Goal: Information Seeking & Learning: Learn about a topic

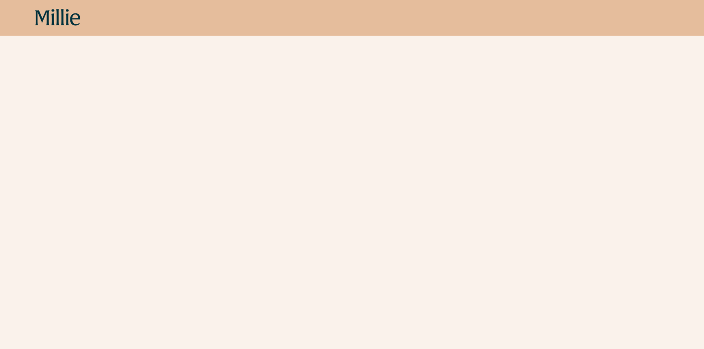
click at [634, 180] on div "Schedule your appointment A free call to learn more about Millie before establi…" at bounding box center [352, 154] width 704 height 585
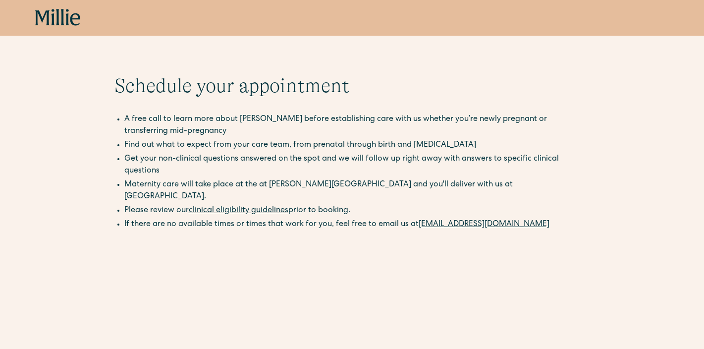
scroll to position [9, 0]
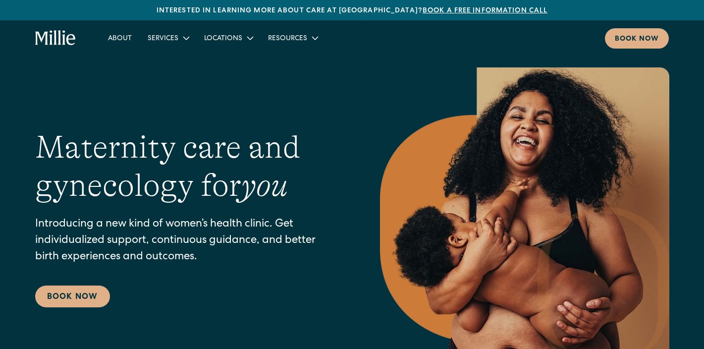
click at [468, 7] on link "Book a free information call" at bounding box center [485, 10] width 125 height 7
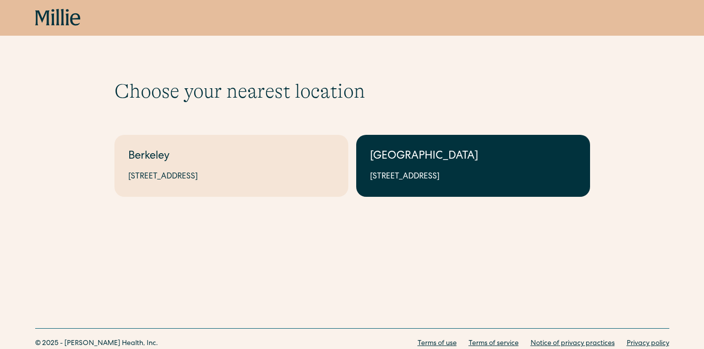
click at [450, 144] on link "South Bay 1471 Saratoga Ave, Suite 101, San Jose, CA 95129" at bounding box center [473, 166] width 234 height 62
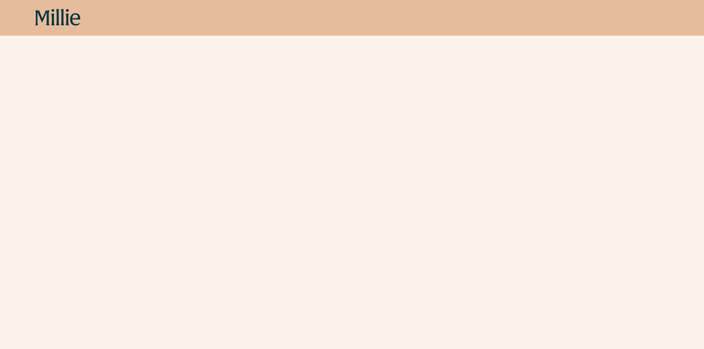
scroll to position [254, 0]
click at [635, 179] on div "Schedule your appointment A free call to learn more about [PERSON_NAME] before …" at bounding box center [352, 118] width 704 height 585
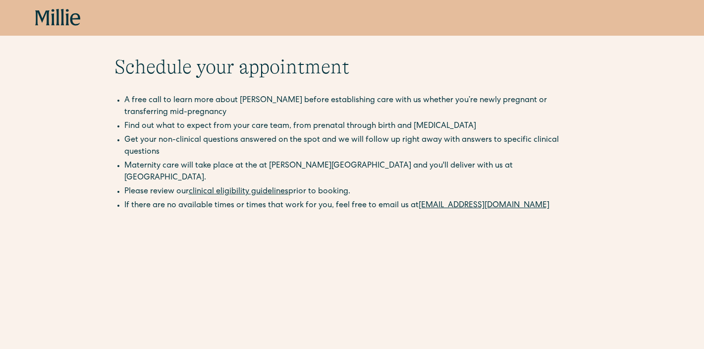
scroll to position [0, 0]
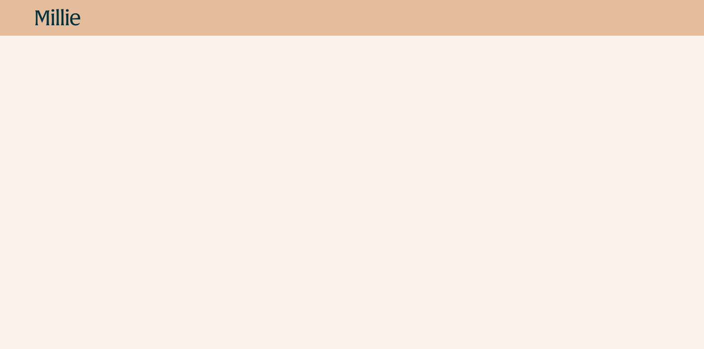
scroll to position [269, 0]
click at [621, 169] on div "Schedule your appointment A free call to learn more about Millie before establi…" at bounding box center [352, 102] width 704 height 585
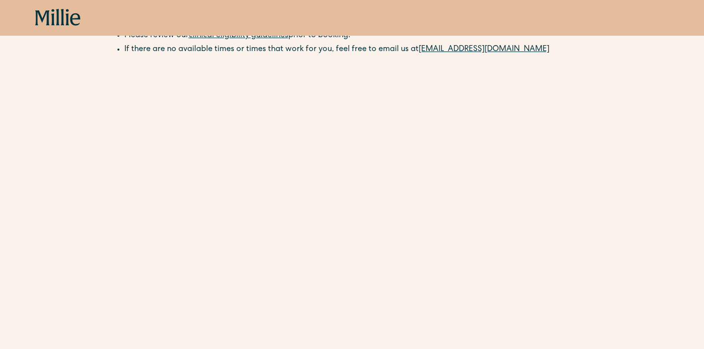
click at [618, 151] on div "Schedule your appointment A free call to learn more about Millie before establi…" at bounding box center [352, 191] width 704 height 585
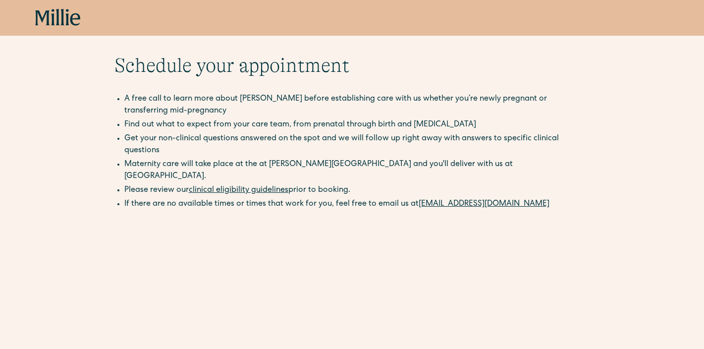
scroll to position [0, 0]
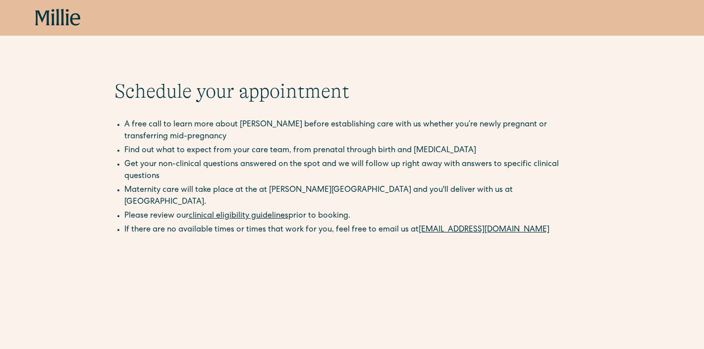
click at [68, 27] on div "Book now" at bounding box center [352, 18] width 704 height 36
click at [65, 16] on icon at bounding box center [58, 18] width 46 height 18
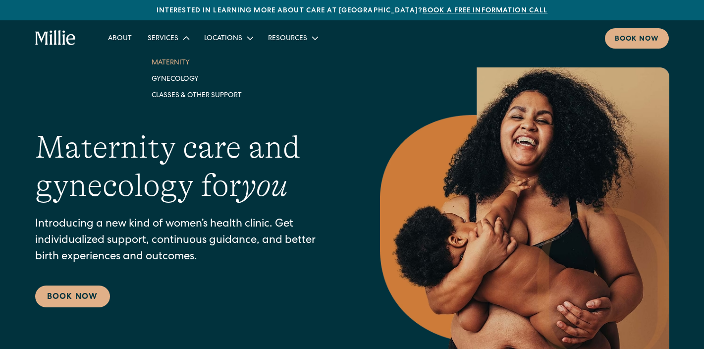
click at [165, 65] on link "Maternity" at bounding box center [197, 62] width 106 height 16
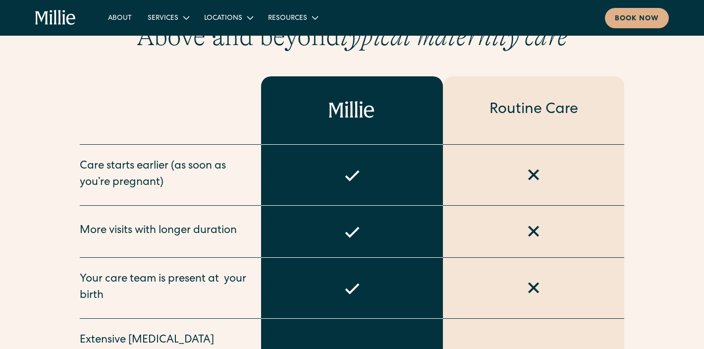
scroll to position [514, 0]
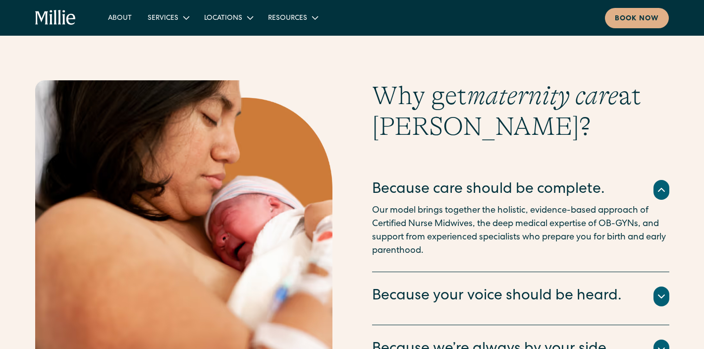
scroll to position [1861, 0]
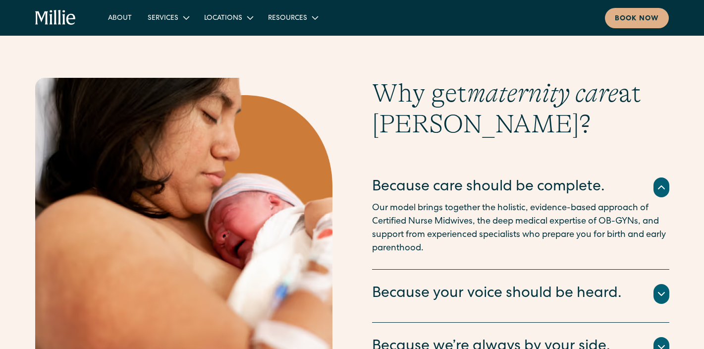
click at [691, 146] on div "Why get maternity care at [GEOGRAPHIC_DATA]? Because care should be complete. O…" at bounding box center [352, 247] width 704 height 338
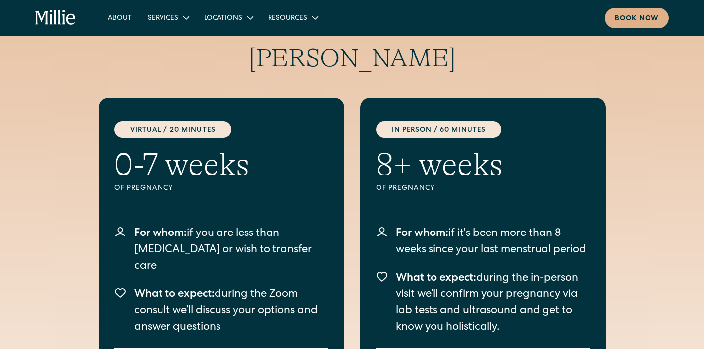
click at [684, 156] on div "Start your maternity care with [PERSON_NAME] Virtual / 20 Minutes 0-7 weeks Of …" at bounding box center [352, 237] width 704 height 513
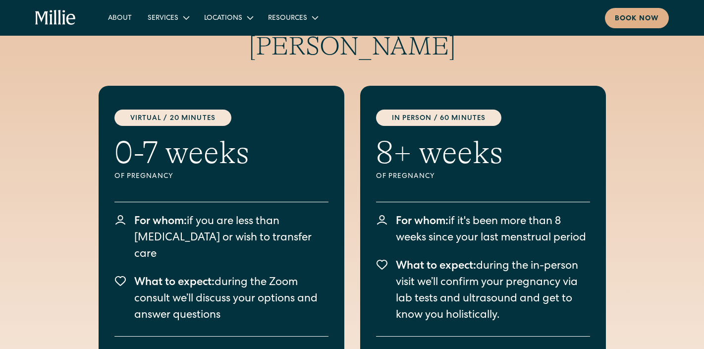
scroll to position [2761, 0]
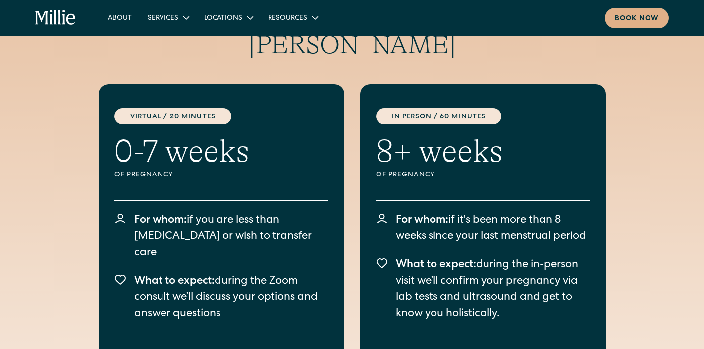
click at [675, 154] on div "Start your maternity care with [PERSON_NAME] Virtual / 20 Minutes 0-7 weeks Of …" at bounding box center [352, 223] width 704 height 513
click at [668, 163] on div "Start your maternity care with [PERSON_NAME] Virtual / 20 Minutes 0-7 weeks Of …" at bounding box center [352, 223] width 634 height 513
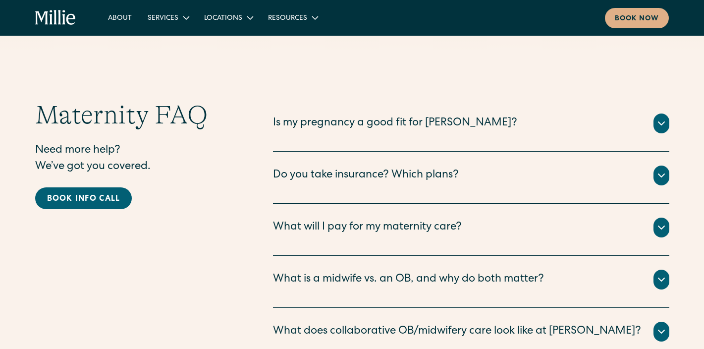
scroll to position [3238, 0]
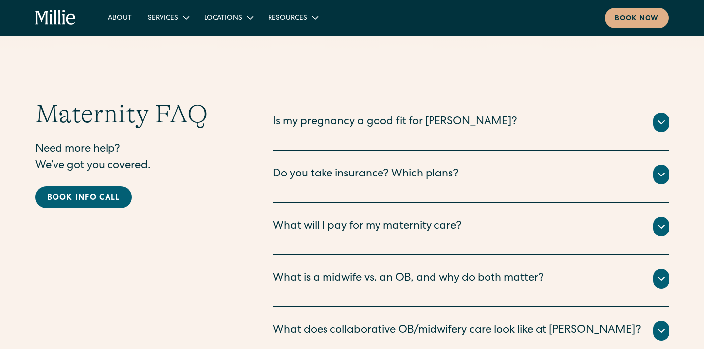
click at [648, 164] on div "Do you take insurance? Which plans?" at bounding box center [471, 174] width 396 height 20
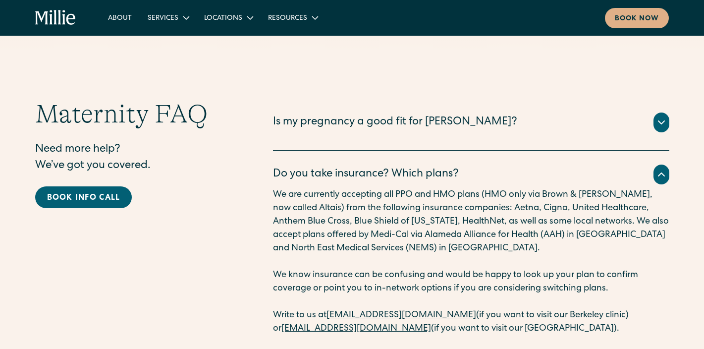
click at [655, 168] on icon at bounding box center [661, 174] width 12 height 12
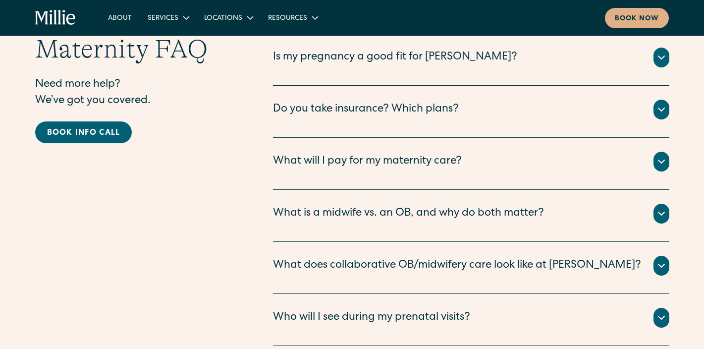
scroll to position [3309, 0]
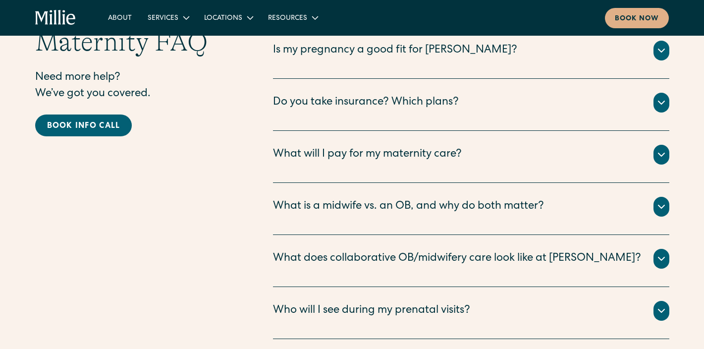
click at [652, 145] on div "What will I pay for my maternity care?" at bounding box center [471, 155] width 396 height 20
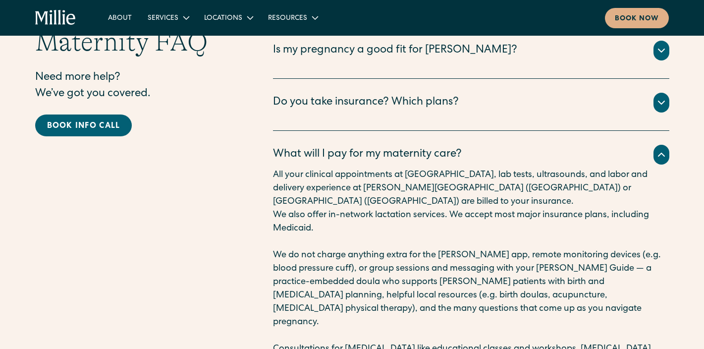
click at [652, 145] on div "What will I pay for my maternity care?" at bounding box center [471, 155] width 396 height 20
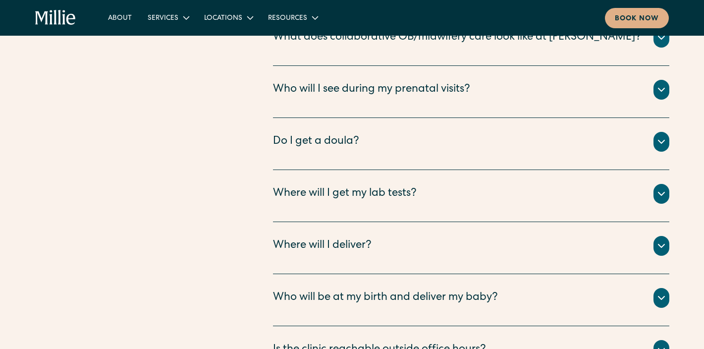
scroll to position [3539, 0]
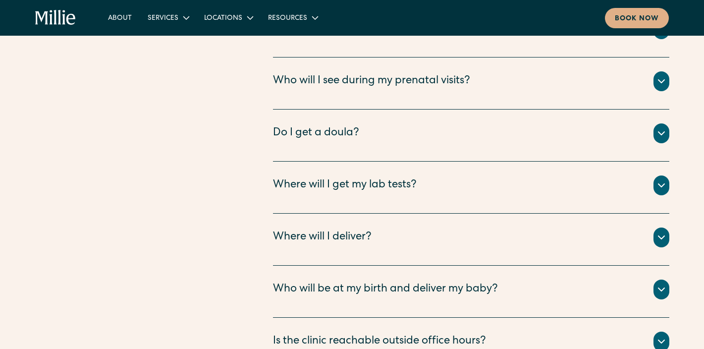
click at [647, 123] on div "Do I get a doula?" at bounding box center [471, 133] width 396 height 20
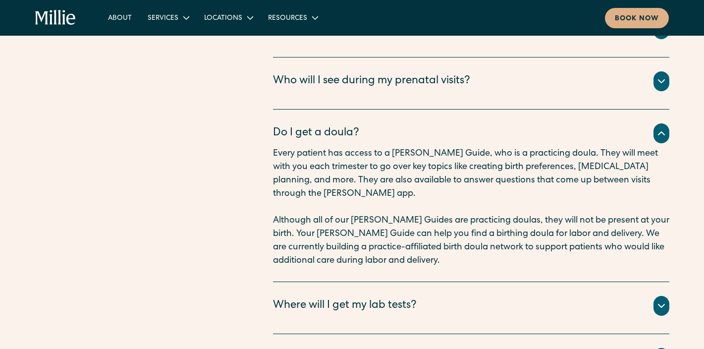
click at [647, 123] on div "Do I get a doula?" at bounding box center [471, 133] width 396 height 20
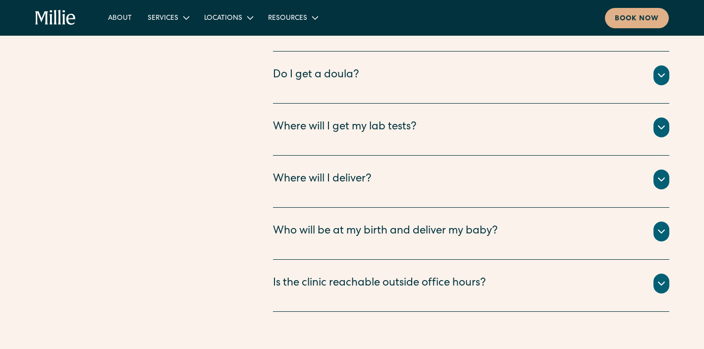
scroll to position [3597, 0]
click at [644, 117] on div "Where will I get my lab tests?" at bounding box center [471, 127] width 396 height 20
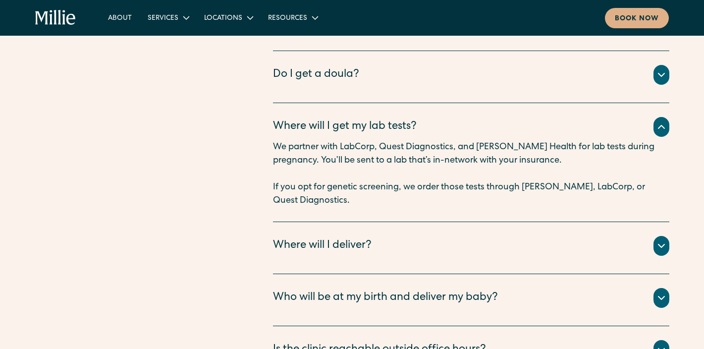
click at [644, 117] on div "Where will I get my lab tests?" at bounding box center [471, 127] width 396 height 20
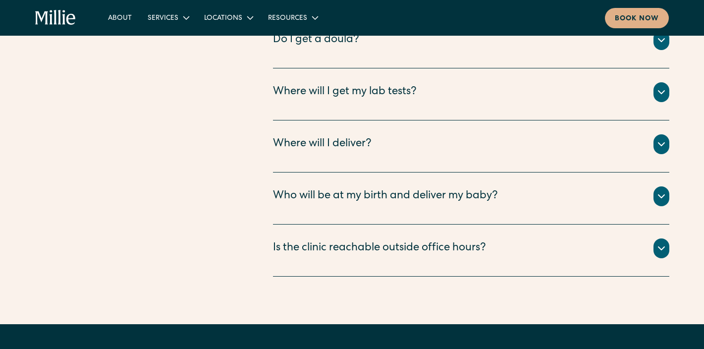
scroll to position [3634, 0]
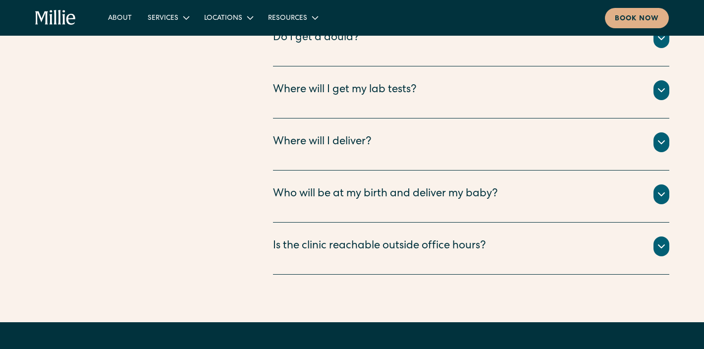
click at [640, 132] on div "Where will I deliver?" at bounding box center [471, 142] width 396 height 20
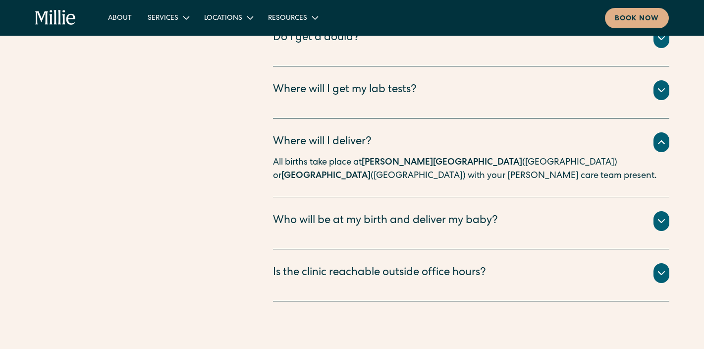
click at [640, 132] on div "Where will I deliver?" at bounding box center [471, 142] width 396 height 20
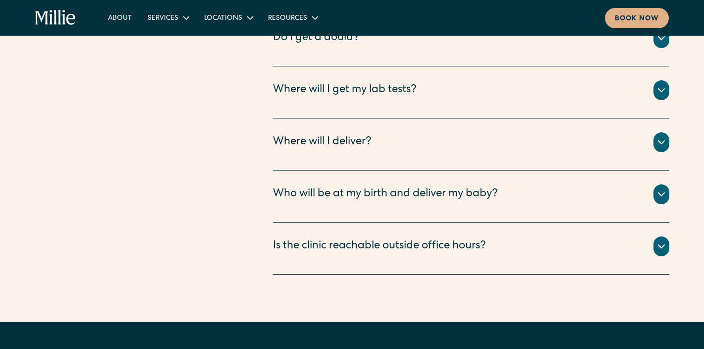
click at [632, 184] on div "Who will be at my birth and deliver my baby?" at bounding box center [471, 194] width 396 height 20
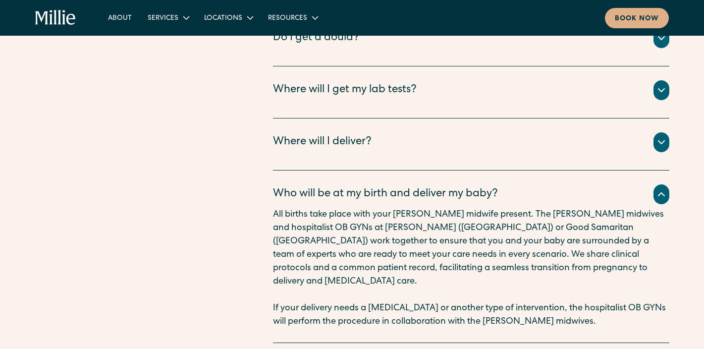
click at [632, 184] on div "Who will be at my birth and deliver my baby?" at bounding box center [471, 194] width 396 height 20
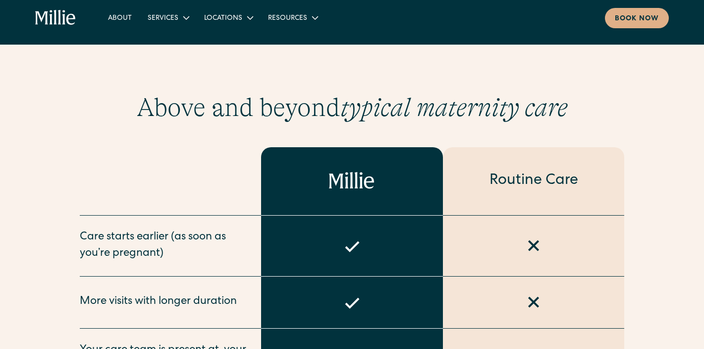
scroll to position [0, 0]
